Goal: Transaction & Acquisition: Purchase product/service

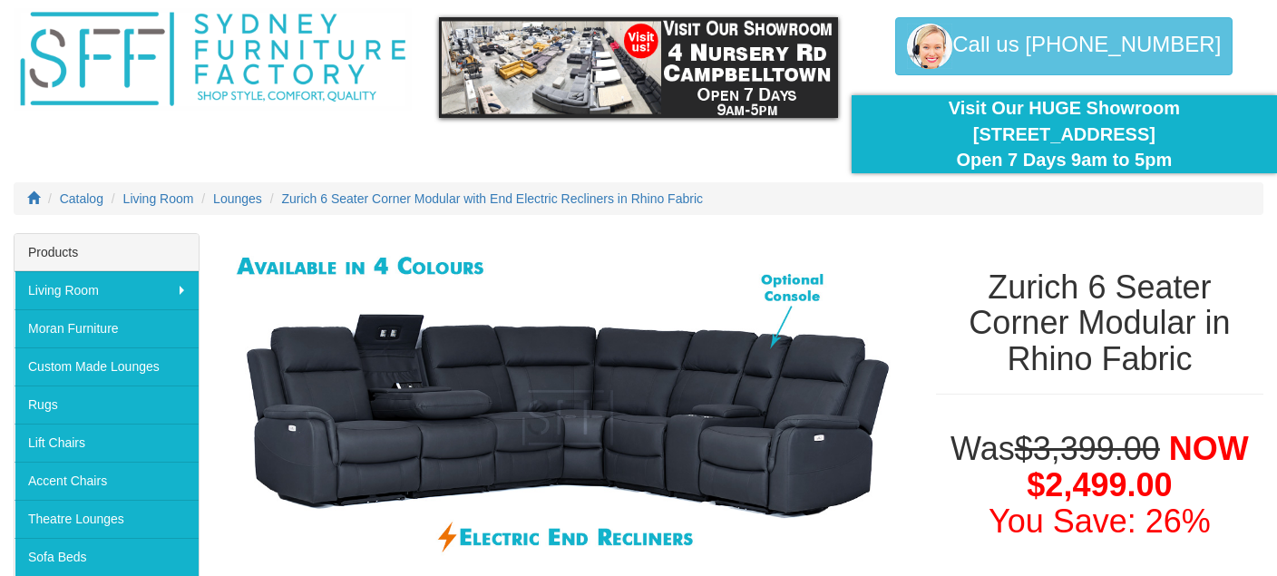
scroll to position [191, 0]
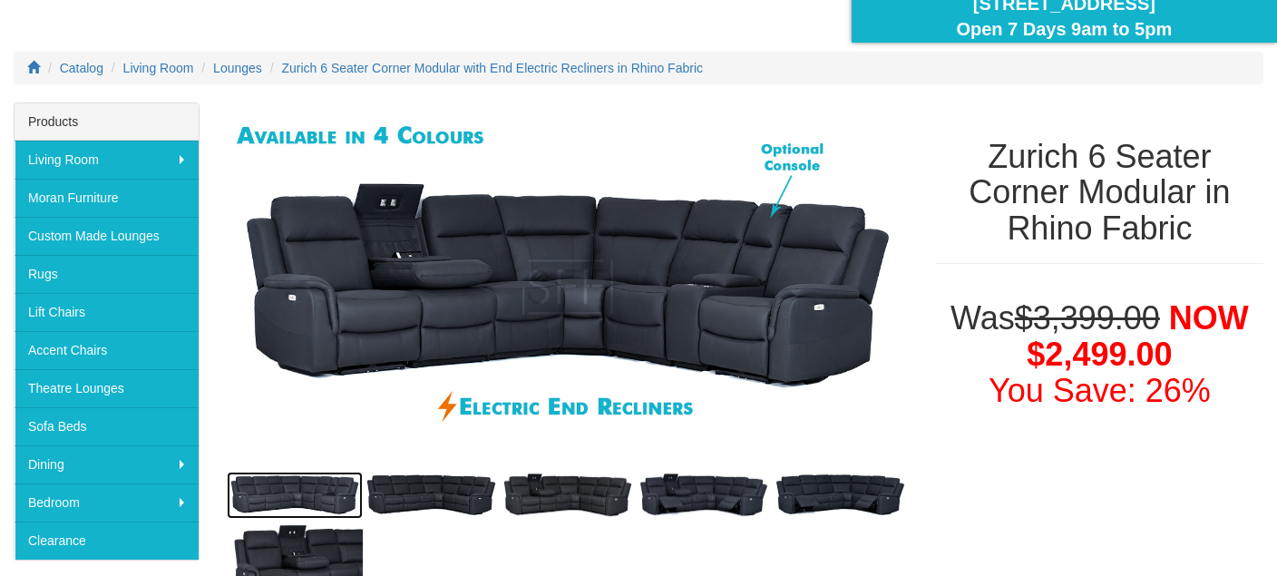
click at [349, 485] on img at bounding box center [295, 495] width 136 height 47
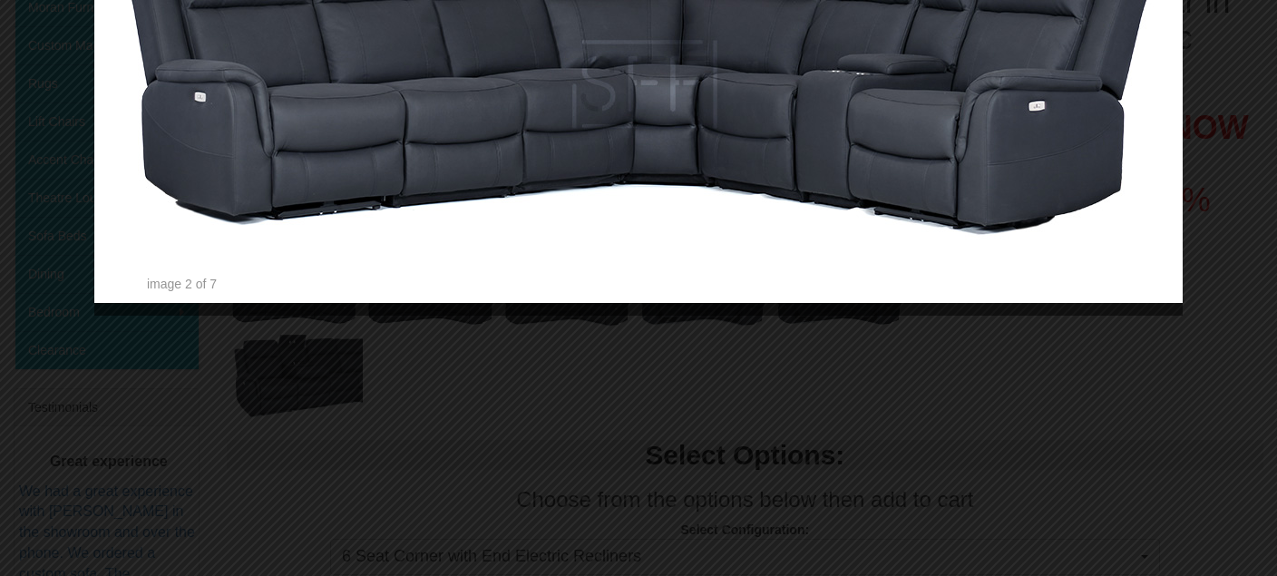
scroll to position [383, 0]
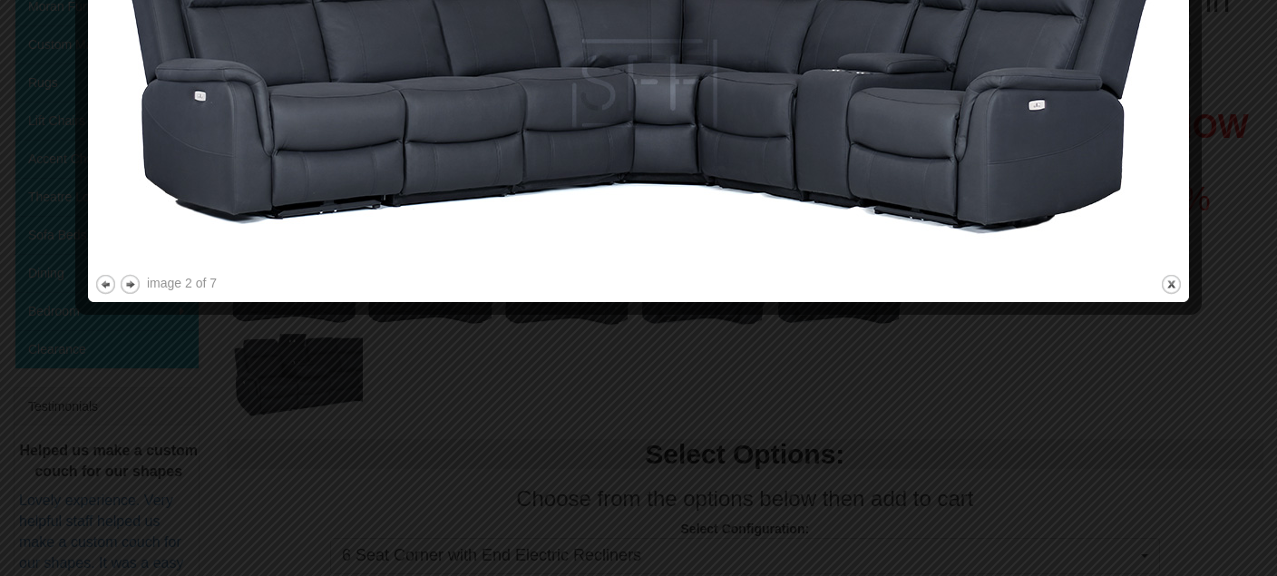
click at [573, 451] on div at bounding box center [638, 288] width 1277 height 576
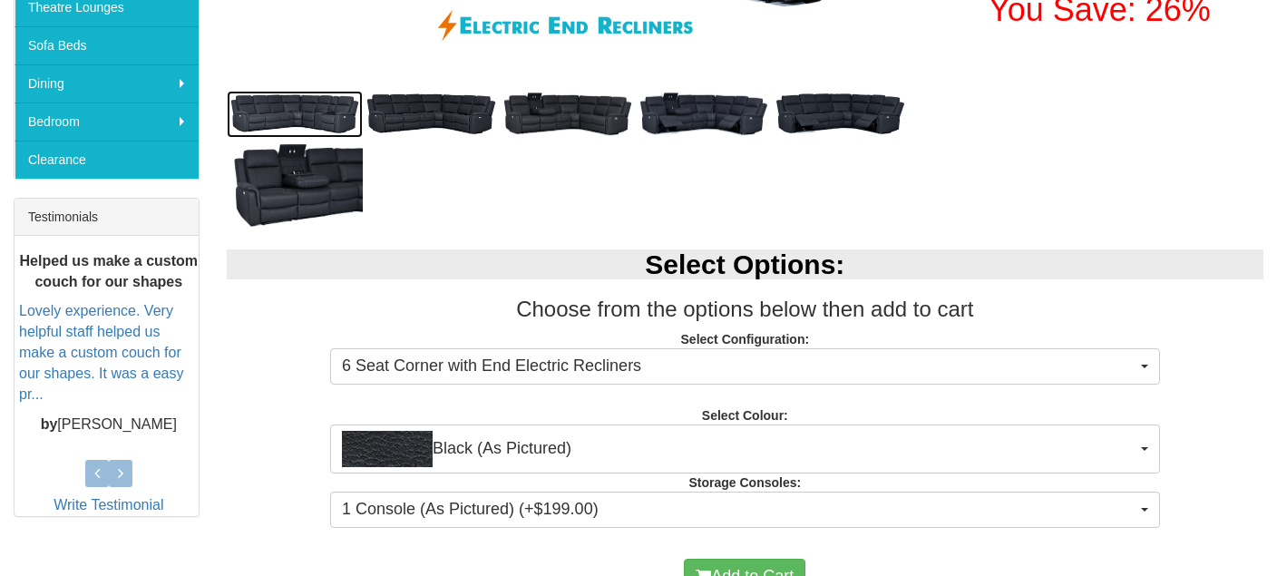
scroll to position [574, 0]
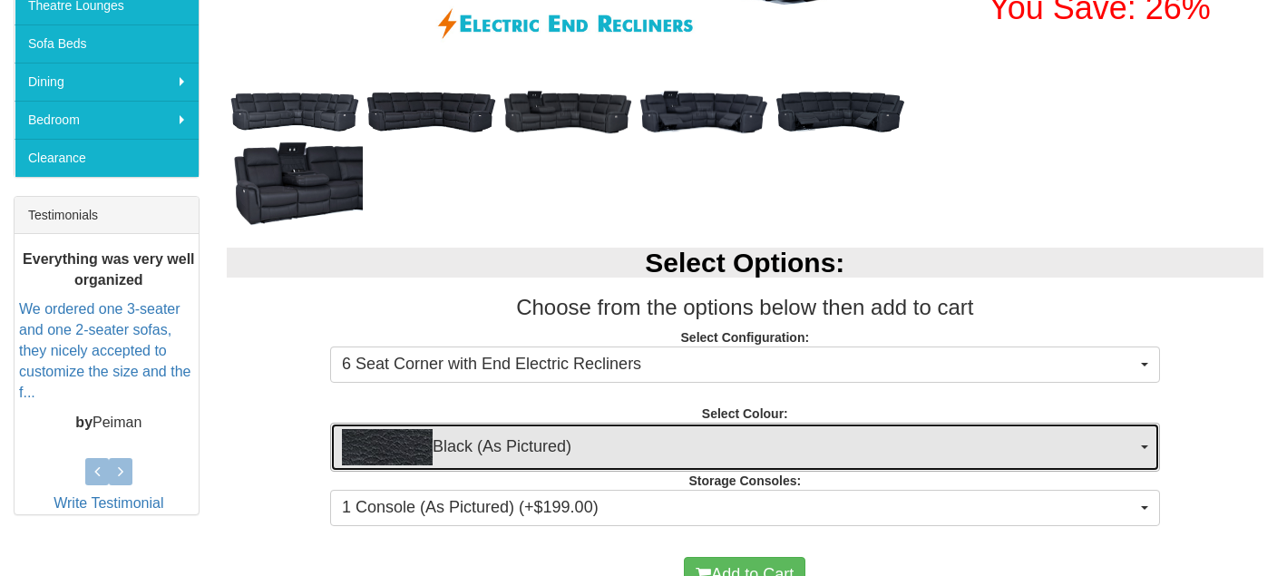
click at [1144, 454] on button "Black (As Pictured)" at bounding box center [745, 447] width 830 height 49
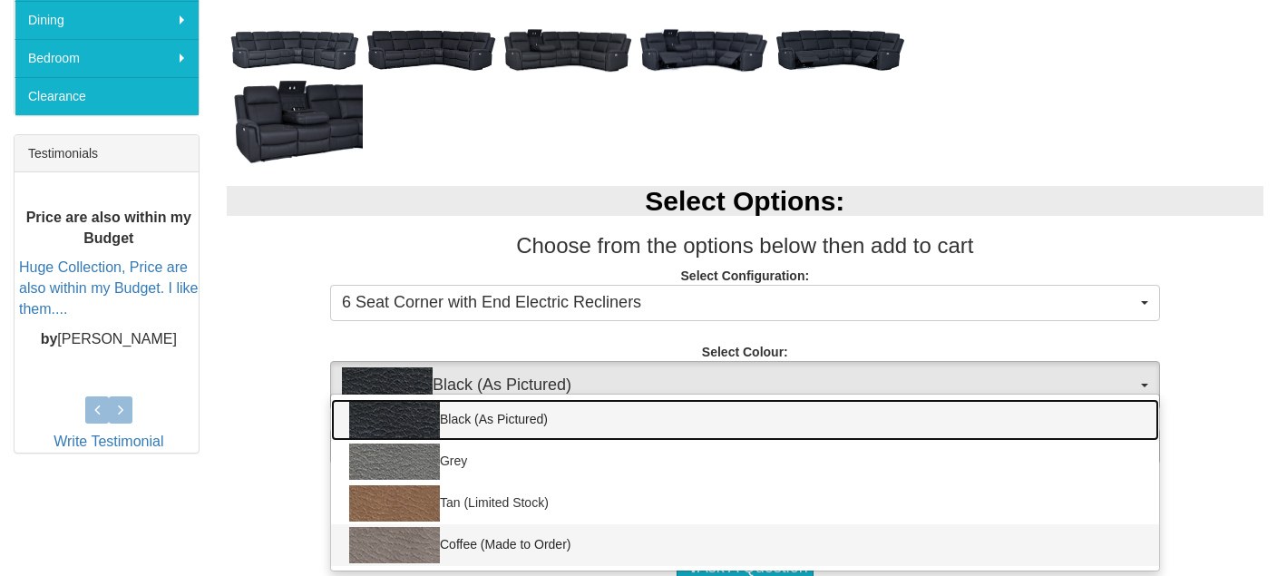
scroll to position [670, 0]
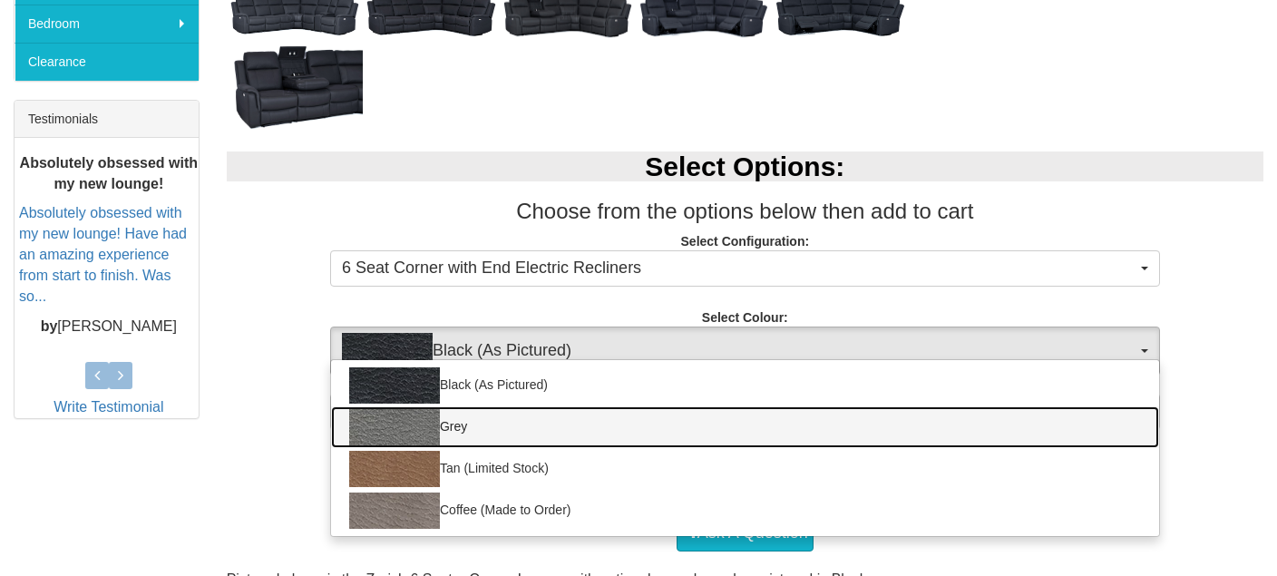
click at [390, 419] on img at bounding box center [394, 427] width 91 height 36
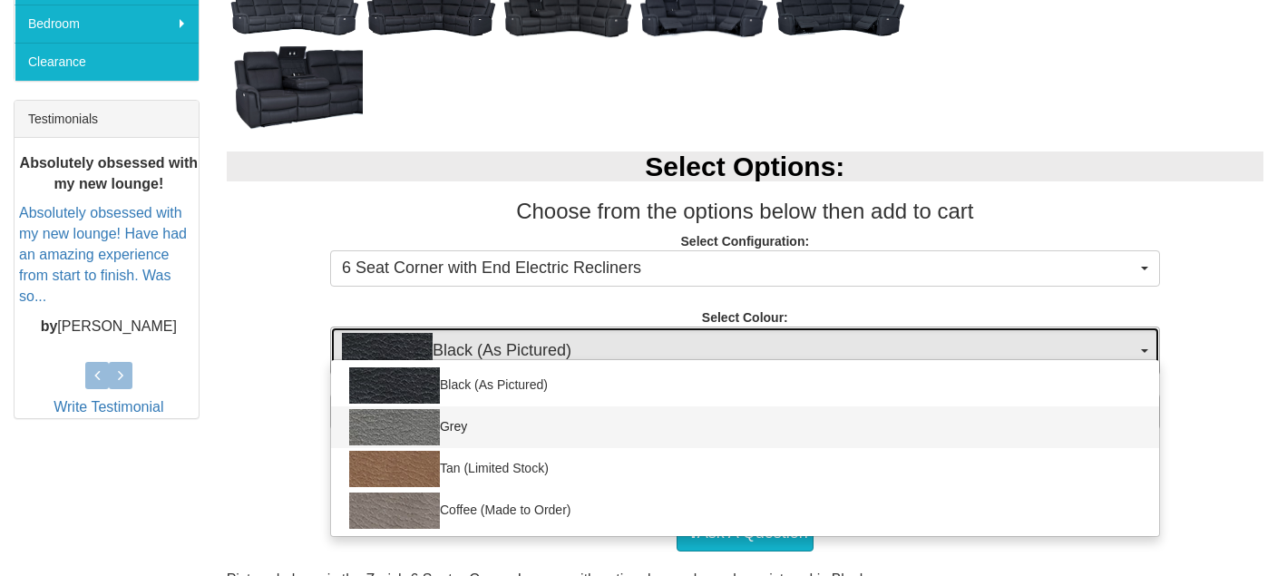
select select "1187"
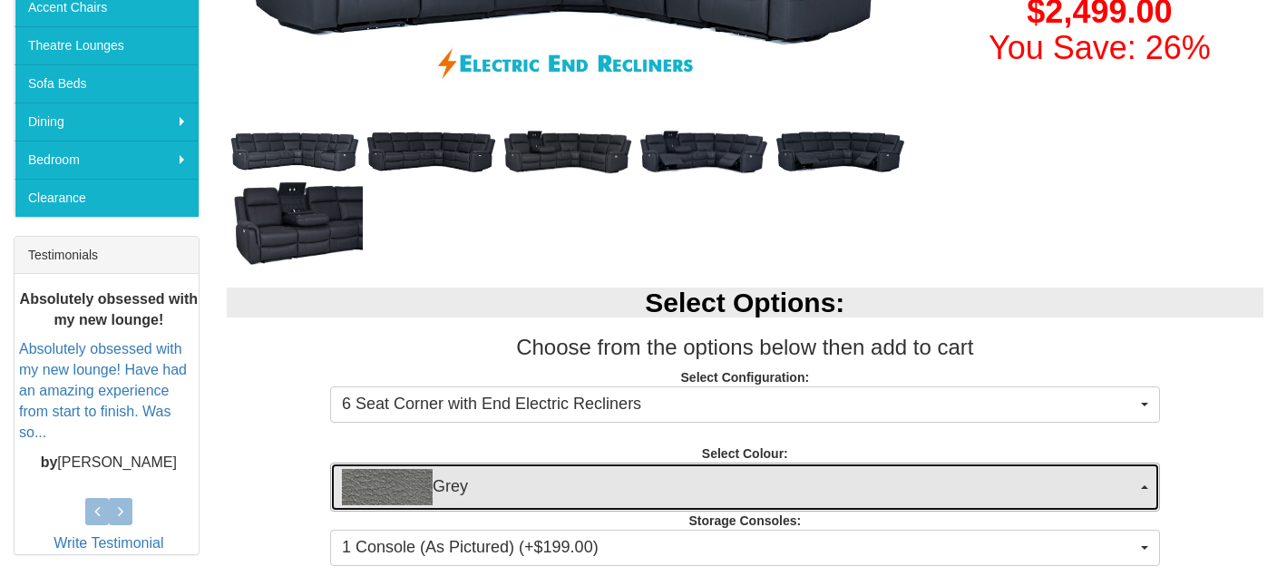
scroll to position [574, 0]
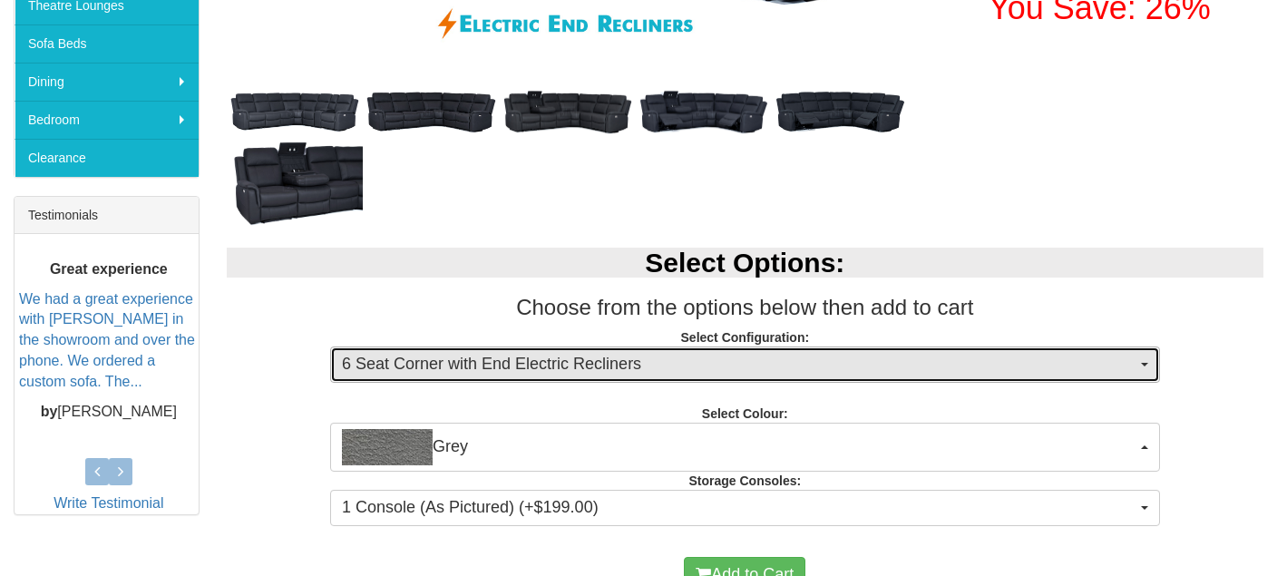
click at [1151, 363] on button "6 Seat Corner with End Electric Recliners" at bounding box center [745, 365] width 830 height 36
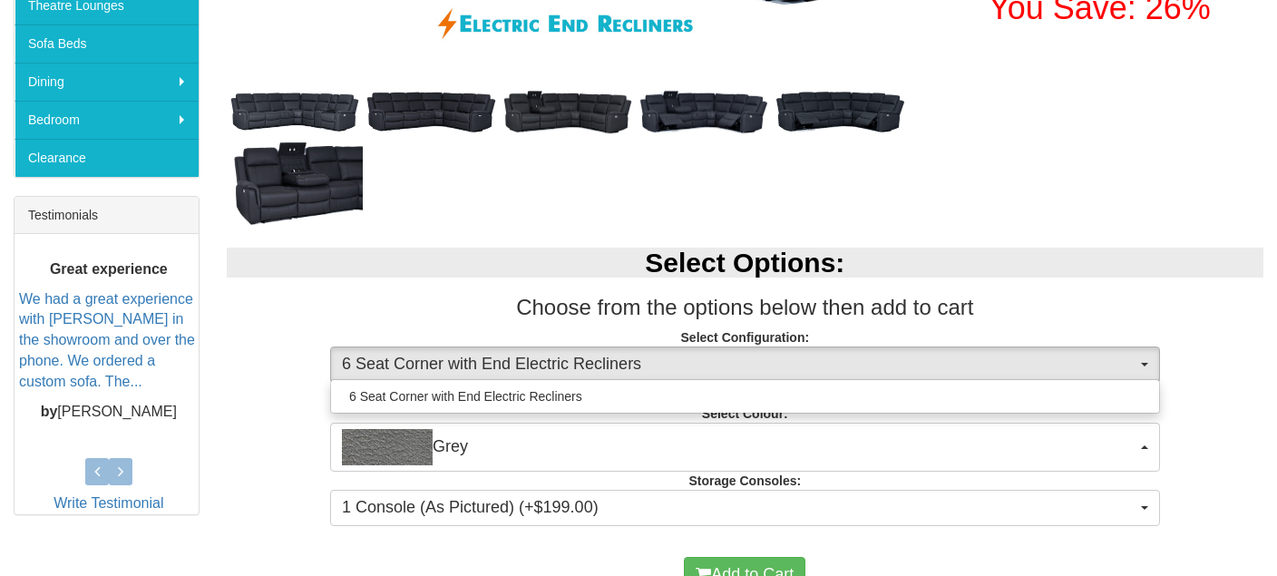
click at [1023, 242] on div "Select Options: Choose from the options below then add to cart Select Configura…" at bounding box center [745, 384] width 1064 height 309
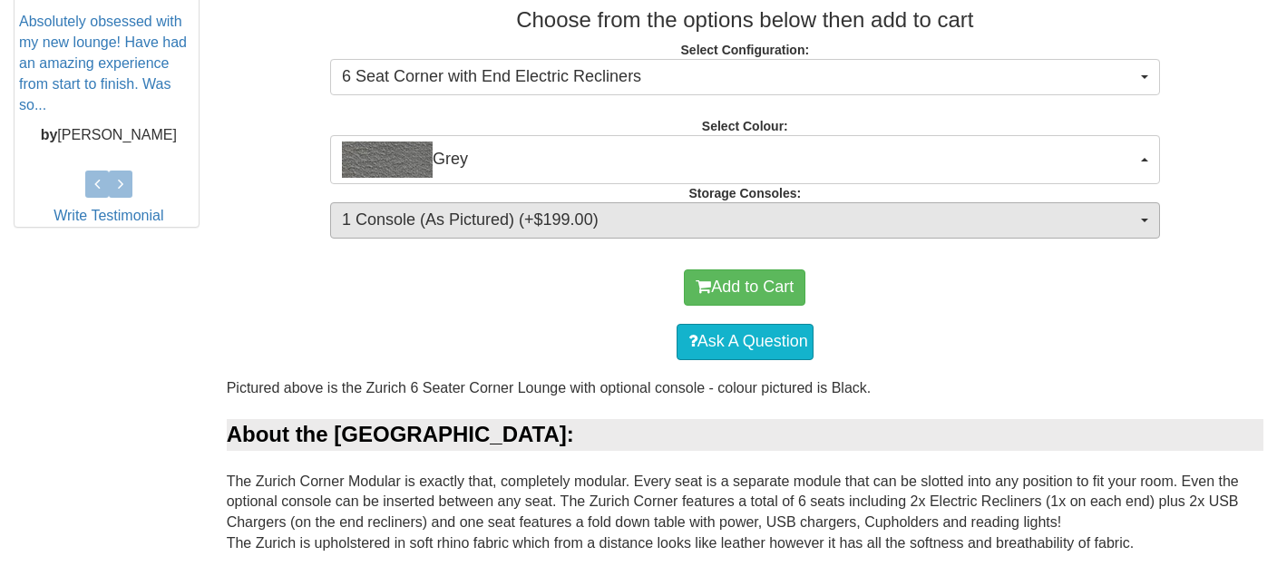
scroll to position [892, 0]
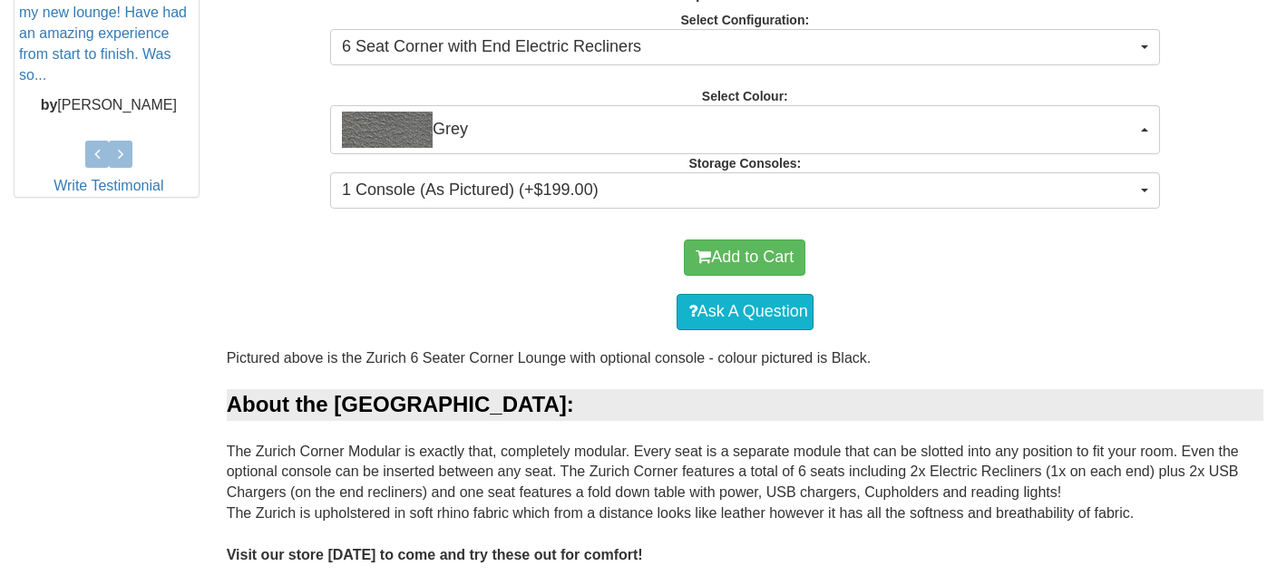
click at [688, 210] on div "Select Options: Choose from the options below then add to cart Select Configura…" at bounding box center [745, 66] width 1064 height 309
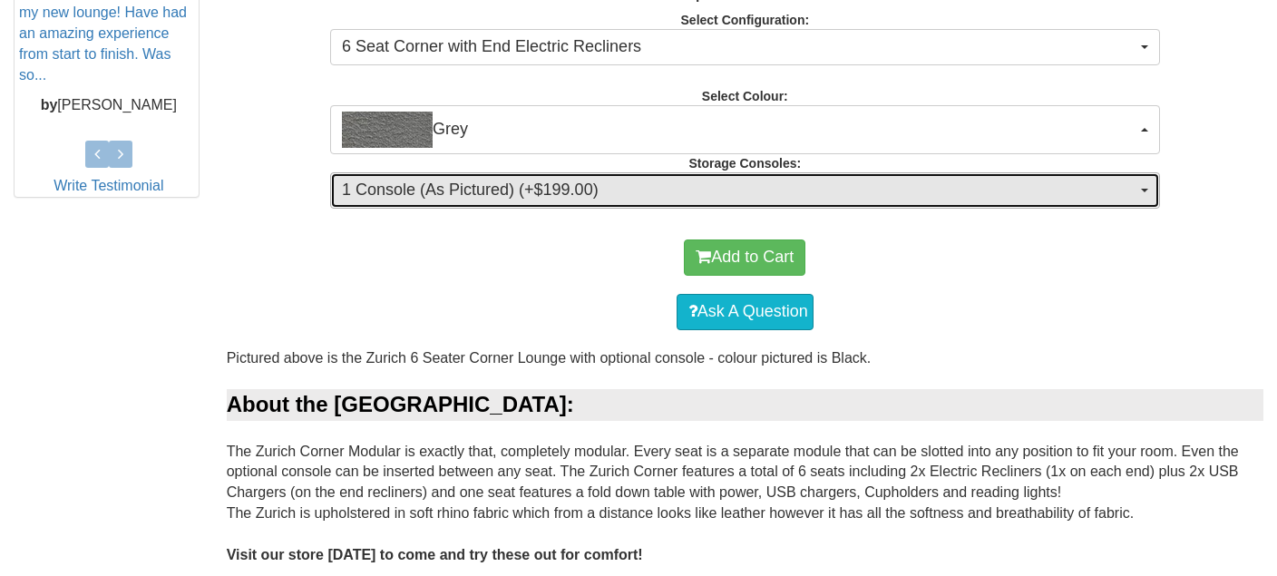
click at [675, 199] on span "1 Console (As Pictured) (+$199.00)" at bounding box center [739, 191] width 795 height 24
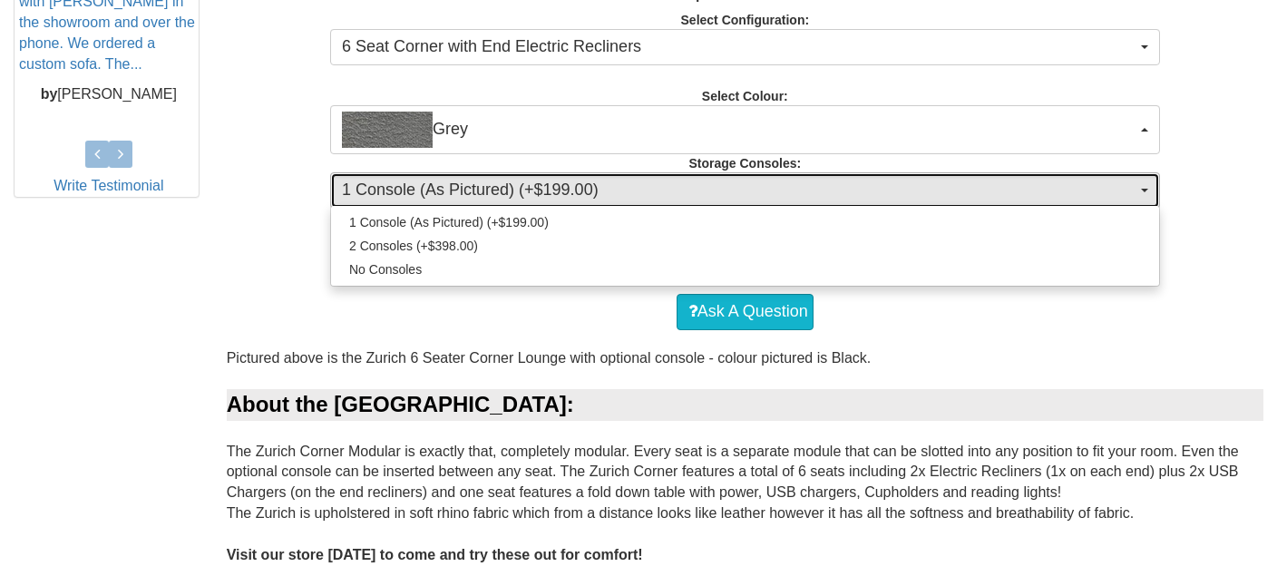
click at [675, 199] on span "1 Console (As Pictured) (+$199.00)" at bounding box center [739, 191] width 795 height 24
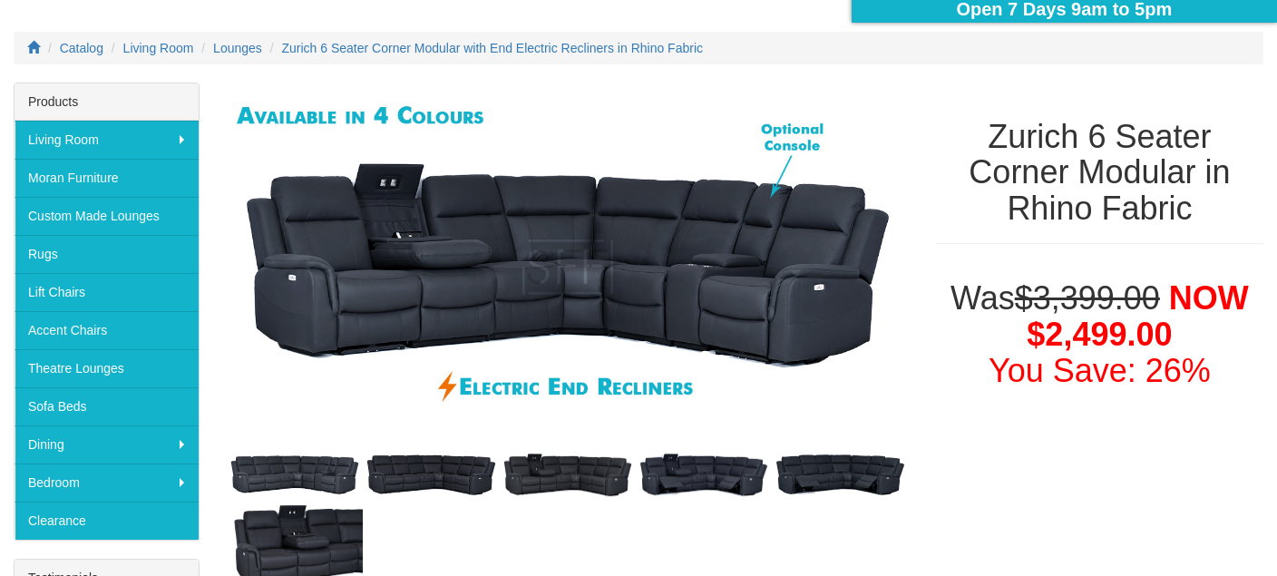
scroll to position [95, 0]
